Goal: Task Accomplishment & Management: Complete application form

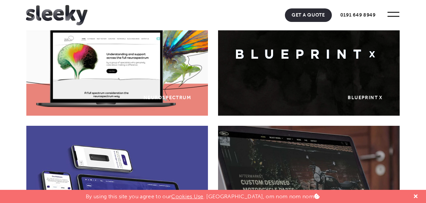
scroll to position [374, 0]
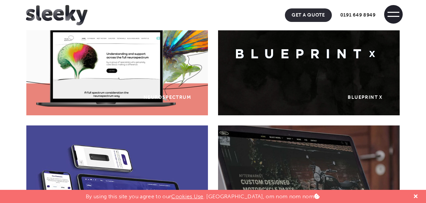
click at [389, 10] on span at bounding box center [393, 14] width 19 height 19
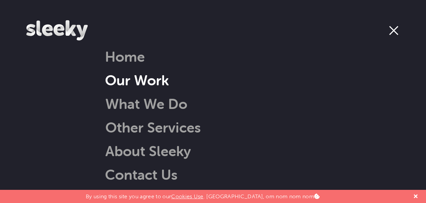
scroll to position [439, 0]
click at [155, 75] on link "Our Work" at bounding box center [137, 80] width 64 height 17
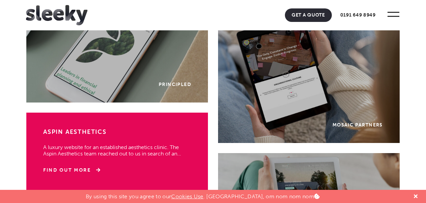
scroll to position [1330, 0]
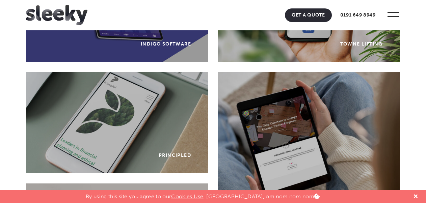
click at [61, 6] on img at bounding box center [56, 15] width 61 height 20
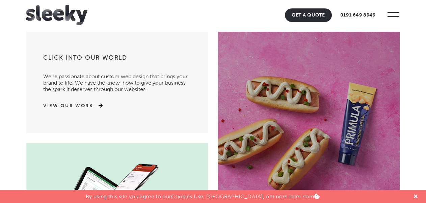
scroll to position [33, 0]
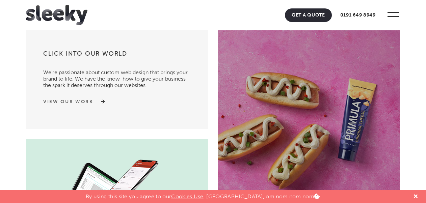
click at [91, 100] on link "View Our Work" at bounding box center [68, 102] width 50 height 7
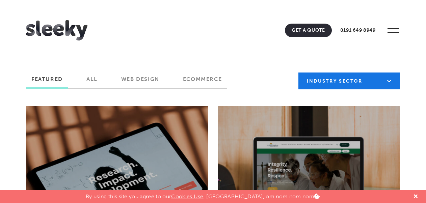
click at [364, 80] on select "Industry Sector B2B B2C Beauty & Wellbeing Blog Charity & Non-Profit Constructi…" at bounding box center [348, 81] width 101 height 17
select select "https://www.sleeky.co.uk/project-tag/healthcare-and-medical/"
click at [298, 73] on select "Industry Sector B2B B2C Beauty & Wellbeing Blog Charity & Non-Profit Constructi…" at bounding box center [348, 81] width 101 height 17
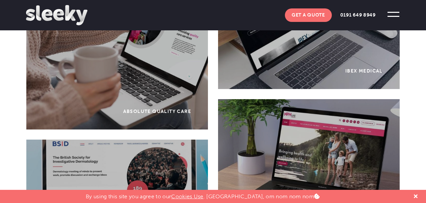
scroll to position [659, 0]
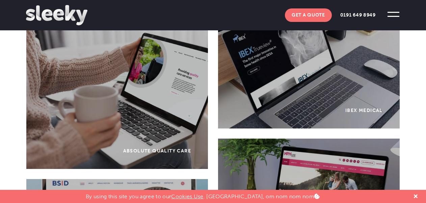
click at [339, 81] on div "Web Design IBEX Medical IBEX Medical were looking for a new website to fully sh…" at bounding box center [309, 77] width 182 height 101
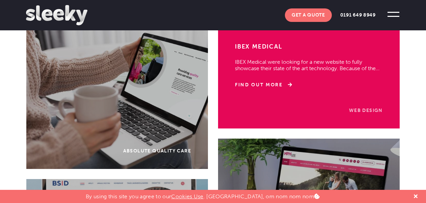
click at [359, 111] on link "Web Design" at bounding box center [366, 111] width 34 height 6
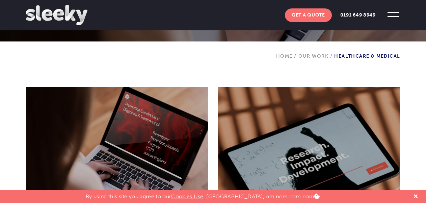
scroll to position [356, 0]
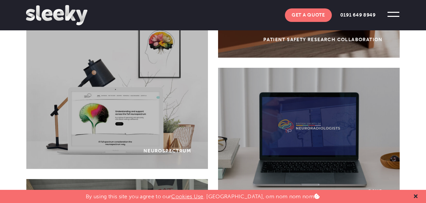
click at [415, 198] on icon at bounding box center [416, 196] width 4 height 5
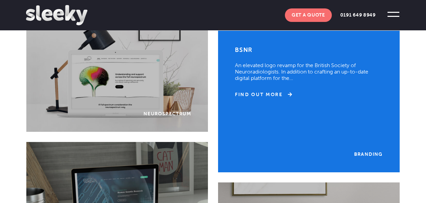
scroll to position [390, 0]
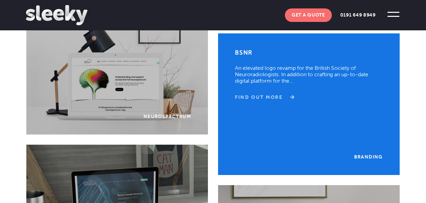
click at [276, 94] on link "Find Out More" at bounding box center [263, 97] width 57 height 7
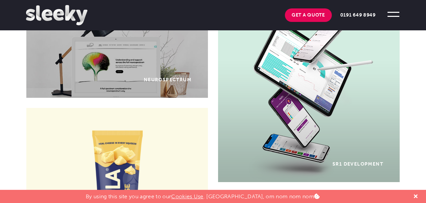
scroll to position [419, 0]
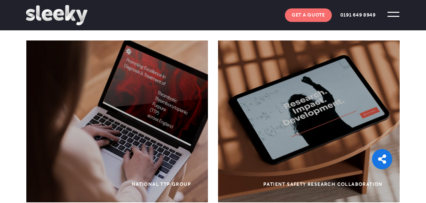
scroll to position [1202, 0]
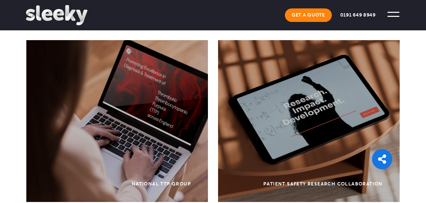
click at [309, 18] on link "Get A Quote" at bounding box center [308, 14] width 47 height 13
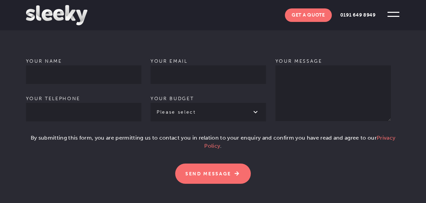
scroll to position [473, 0]
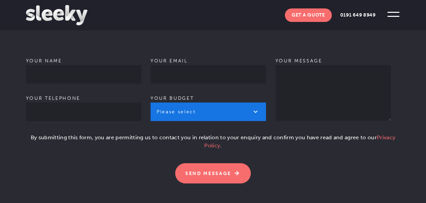
click at [198, 107] on select "Please select £1k - £2k £2k - £3k £3k - £4k £4k - £5k £5k - £10k More than £10k" at bounding box center [208, 112] width 115 height 19
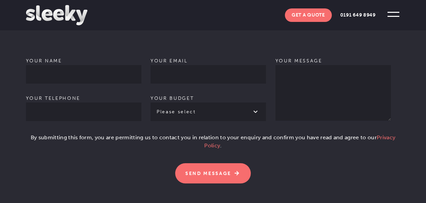
click at [205, 84] on p "Your email Your budget Please select £1k - £2k £2k - £3k £3k - £4k £4k - £5k £5…" at bounding box center [211, 89] width 121 height 83
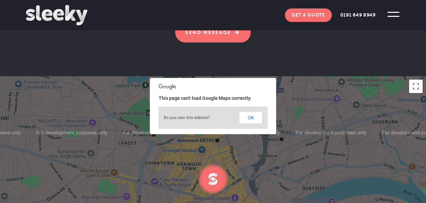
scroll to position [617, 0]
